Goal: Task Accomplishment & Management: Manage account settings

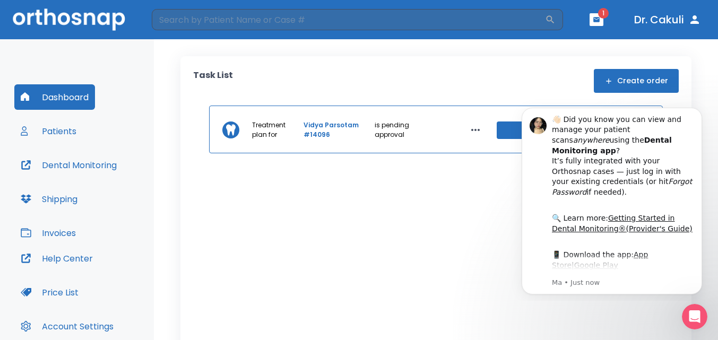
click at [320, 195] on div "Treatment plan for Vidya Parsotam #14096 is pending approval Review now" at bounding box center [436, 263] width 486 height 315
click at [497, 127] on button "Review now" at bounding box center [558, 131] width 123 height 18
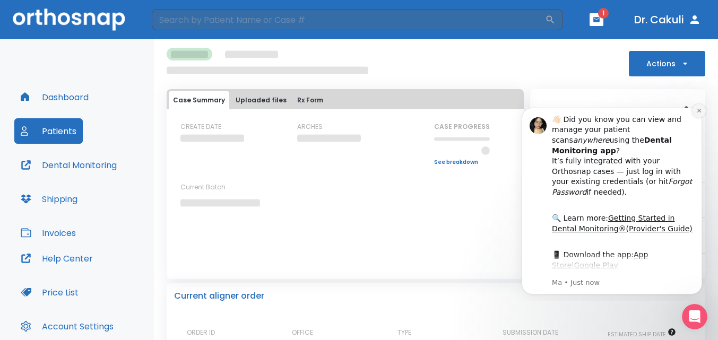
click at [697, 108] on icon "Dismiss notification" at bounding box center [699, 111] width 6 height 6
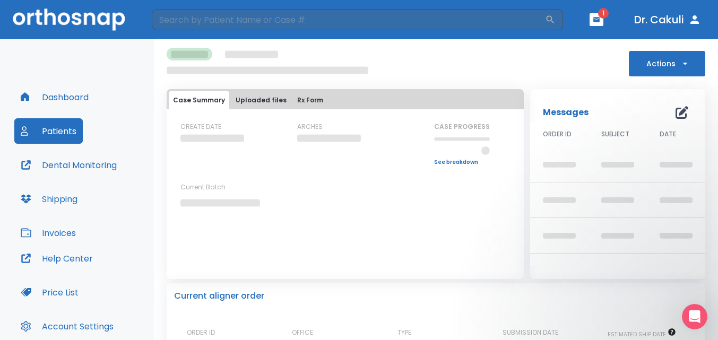
click at [511, 71] on div "Actions" at bounding box center [436, 62] width 539 height 29
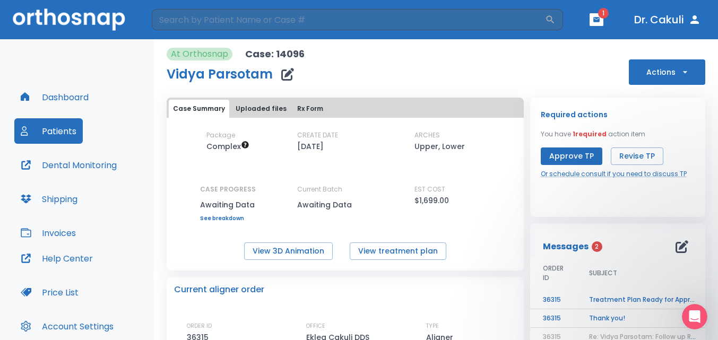
click at [564, 157] on button "Approve TP" at bounding box center [572, 157] width 62 height 18
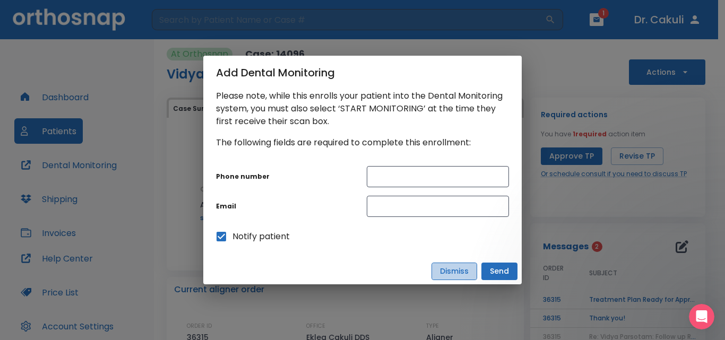
click at [460, 269] on button "Dismiss" at bounding box center [455, 272] width 46 height 18
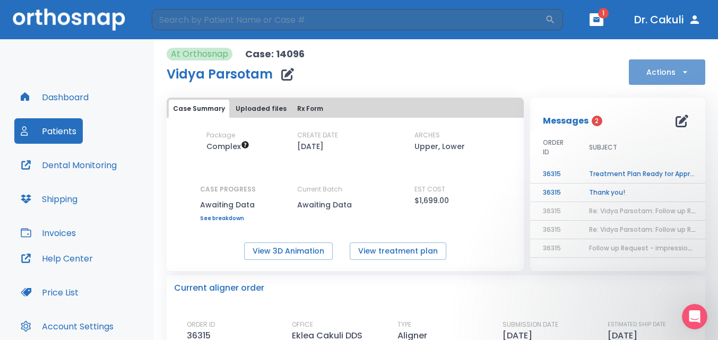
click at [680, 72] on icon "button" at bounding box center [685, 72] width 11 height 11
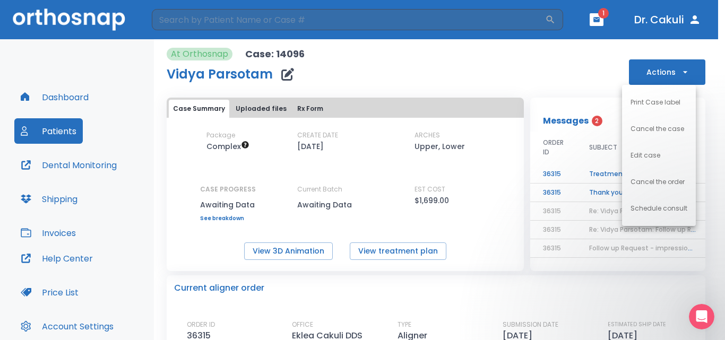
click at [665, 152] on li "Edit case" at bounding box center [659, 155] width 74 height 27
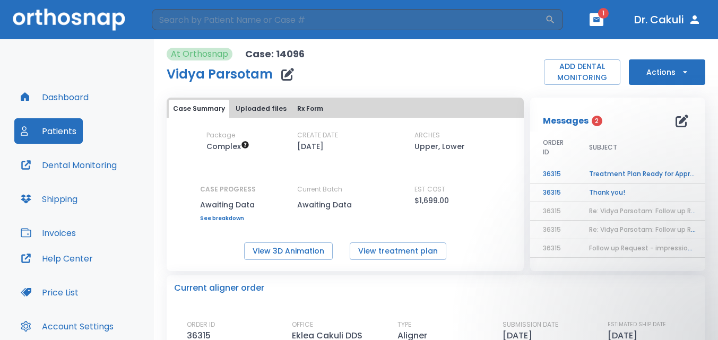
click at [63, 117] on div "Dashboard Patients Dental Monitoring Shipping Invoices" at bounding box center [76, 164] width 125 height 161
click at [62, 100] on button "Dashboard" at bounding box center [54, 96] width 81 height 25
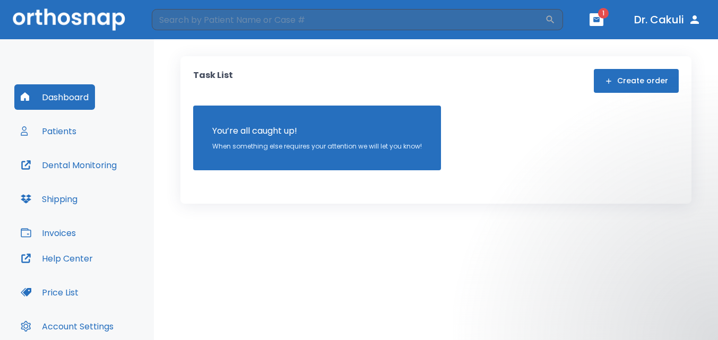
click at [601, 23] on button "button" at bounding box center [597, 19] width 14 height 13
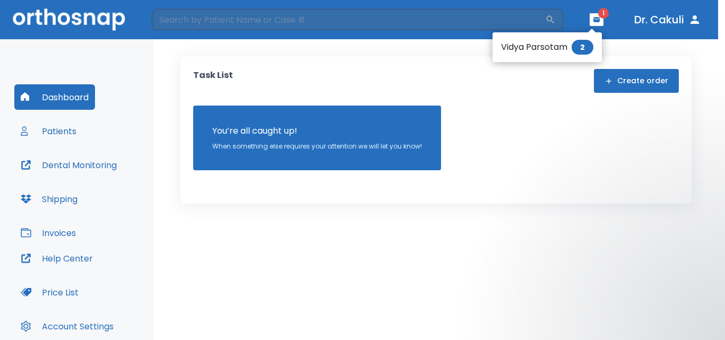
click at [553, 46] on li "Vidya Parsotam 2" at bounding box center [547, 47] width 109 height 21
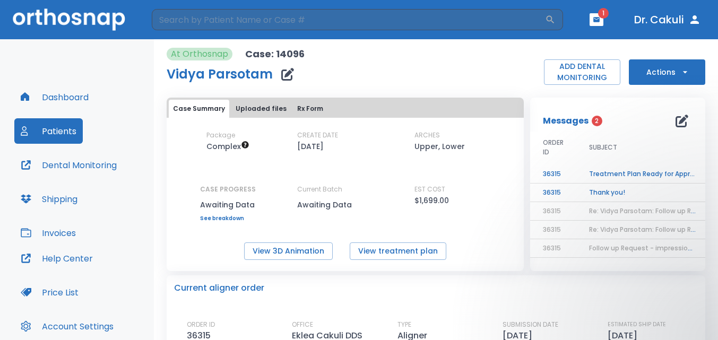
click at [605, 184] on td "Thank you!" at bounding box center [643, 193] width 133 height 19
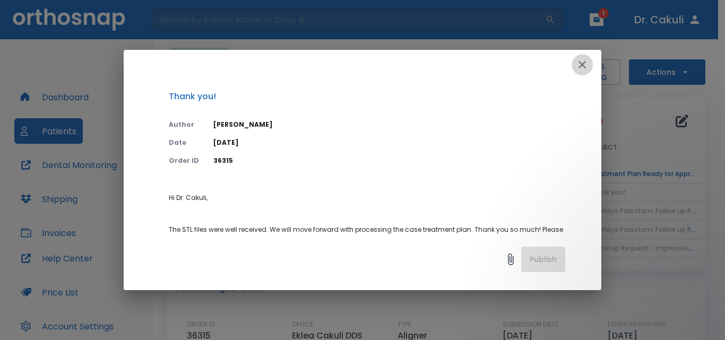
click at [586, 59] on icon "button" at bounding box center [582, 64] width 13 height 13
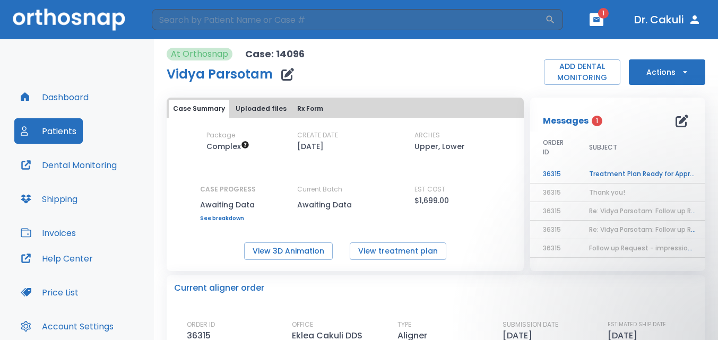
click at [590, 173] on td "Treatment Plan Ready for Approval!" at bounding box center [643, 174] width 133 height 19
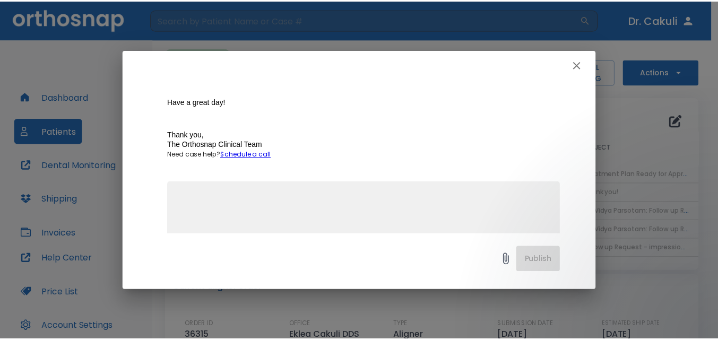
scroll to position [621, 0]
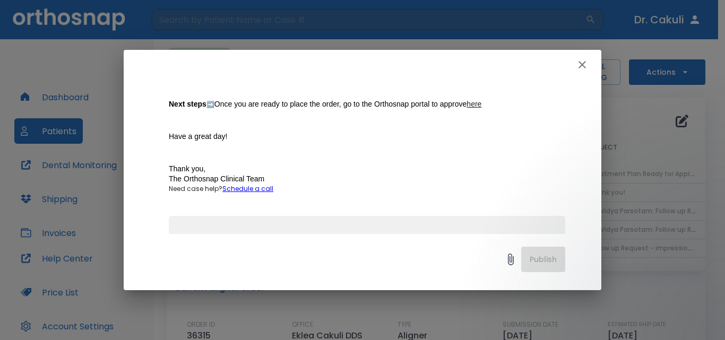
click at [715, 212] on div "Treatment Plan Ready for Approval! Author [PERSON_NAME] Date [DATE] Order ID 36…" at bounding box center [362, 170] width 725 height 340
click at [582, 290] on div "Treatment Plan Ready for Approval! Author [PERSON_NAME] Date [DATE] Order ID 36…" at bounding box center [362, 170] width 725 height 340
click at [579, 68] on icon "button" at bounding box center [582, 64] width 13 height 13
